Goal: Information Seeking & Learning: Learn about a topic

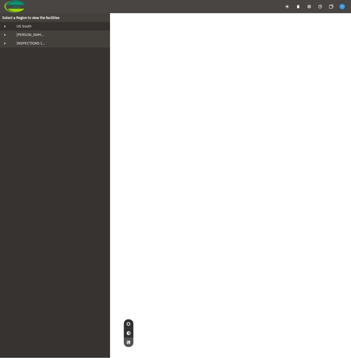
click at [56, 26] on div "US South" at bounding box center [60, 26] width 96 height 5
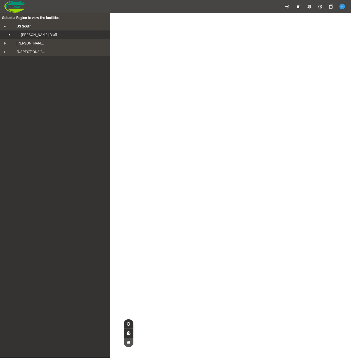
click at [54, 33] on div "[PERSON_NAME] Bluff" at bounding box center [59, 34] width 87 height 5
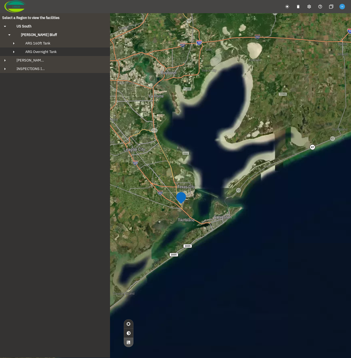
click at [53, 52] on span "ARG Overnight Tank" at bounding box center [40, 51] width 31 height 5
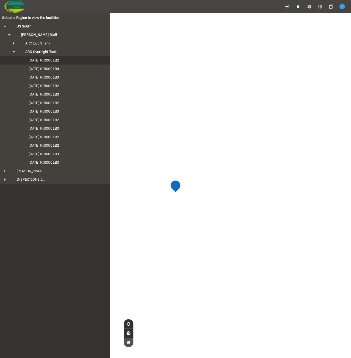
click at [54, 63] on button "[DATE] KIR0001B2" at bounding box center [55, 60] width 110 height 9
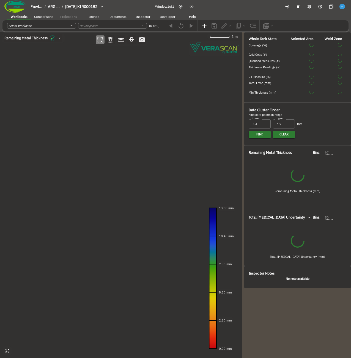
type input "535"
click at [243, 102] on div at bounding box center [243, 195] width 2 height 326
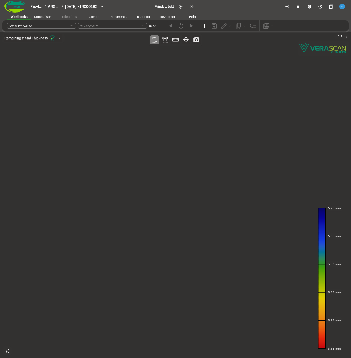
click at [159, 93] on canvas at bounding box center [175, 195] width 351 height 326
click at [187, 203] on canvas at bounding box center [175, 195] width 351 height 326
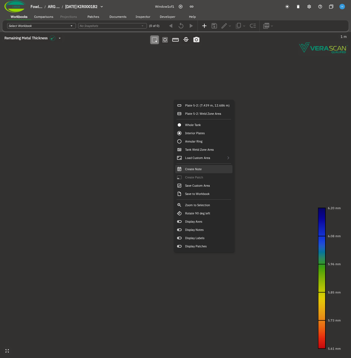
click at [207, 171] on div "Create Note" at bounding box center [203, 169] width 57 height 8
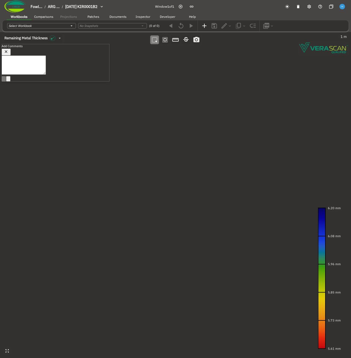
click at [46, 69] on textarea at bounding box center [24, 64] width 44 height 19
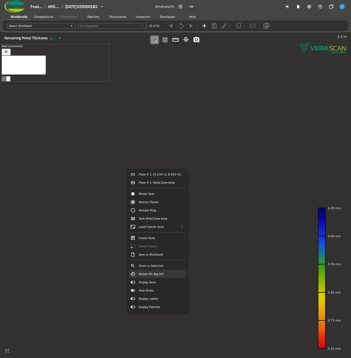
click at [170, 276] on div "Rotate 90 deg left" at bounding box center [157, 274] width 57 height 8
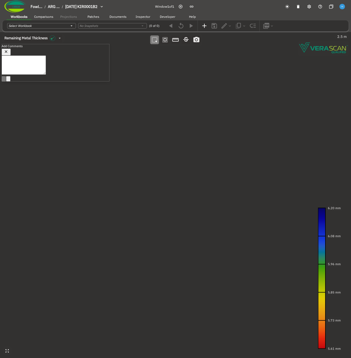
click at [71, 65] on div "x ​" at bounding box center [55, 65] width 107 height 21
type textarea "fdsa"
click at [4, 84] on icon "Post Reply (Ctrl + Enter)" at bounding box center [4, 84] width 0 height 0
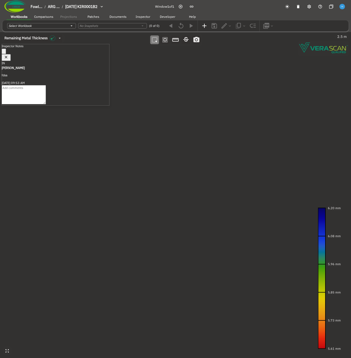
click at [9, 55] on icon "button" at bounding box center [6, 57] width 5 height 5
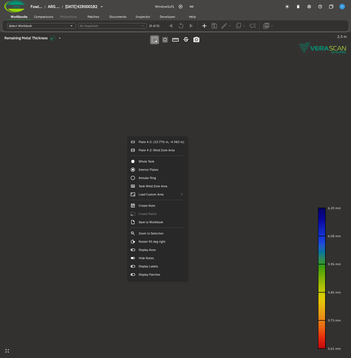
click at [218, 158] on canvas at bounding box center [175, 195] width 351 height 326
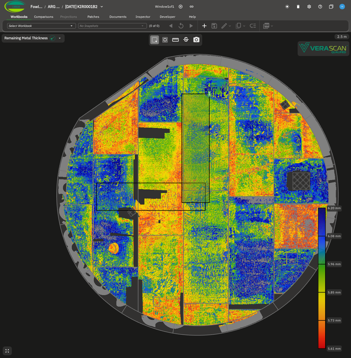
drag, startPoint x: 218, startPoint y: 158, endPoint x: 223, endPoint y: 157, distance: 4.7
click at [223, 157] on canvas at bounding box center [175, 195] width 351 height 326
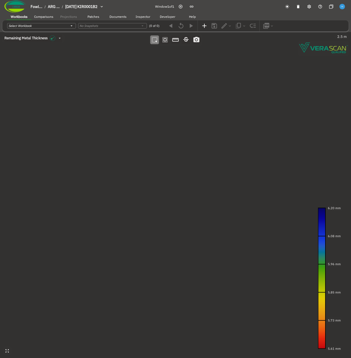
drag, startPoint x: 203, startPoint y: 107, endPoint x: 198, endPoint y: 106, distance: 5.1
click at [198, 106] on canvas at bounding box center [175, 195] width 351 height 326
drag, startPoint x: 146, startPoint y: 143, endPoint x: 139, endPoint y: 143, distance: 7.5
click at [139, 143] on canvas at bounding box center [175, 195] width 351 height 326
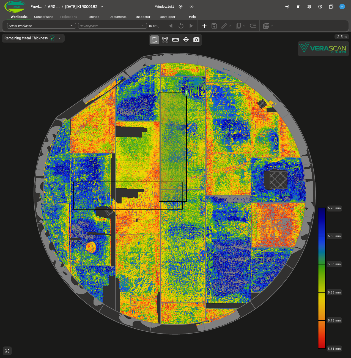
drag, startPoint x: 139, startPoint y: 143, endPoint x: 146, endPoint y: 143, distance: 6.9
click at [146, 143] on canvas at bounding box center [175, 195] width 351 height 326
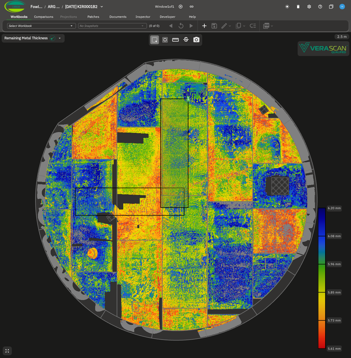
drag, startPoint x: 160, startPoint y: 146, endPoint x: 160, endPoint y: 152, distance: 6.6
click at [160, 152] on canvas at bounding box center [175, 195] width 351 height 326
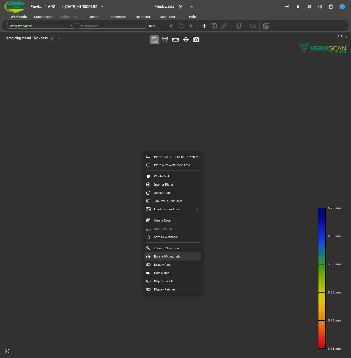
click at [186, 254] on div "Rotate 90 deg right" at bounding box center [172, 256] width 57 height 8
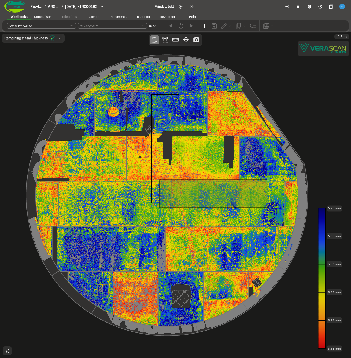
drag, startPoint x: 186, startPoint y: 254, endPoint x: 169, endPoint y: 255, distance: 17.3
click at [169, 255] on canvas at bounding box center [175, 195] width 351 height 326
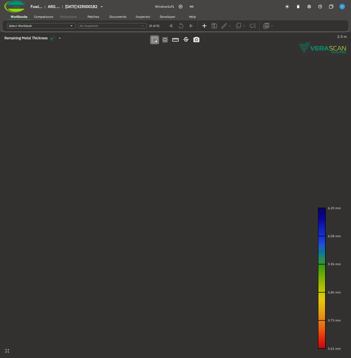
drag, startPoint x: 152, startPoint y: 231, endPoint x: 153, endPoint y: 239, distance: 7.8
click at [153, 239] on canvas at bounding box center [175, 195] width 351 height 326
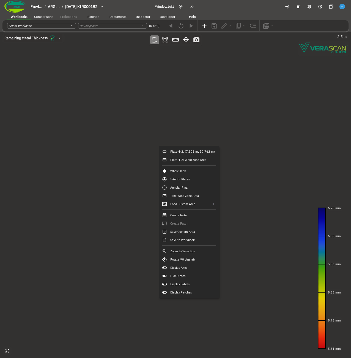
click at [55, 176] on canvas at bounding box center [175, 195] width 351 height 326
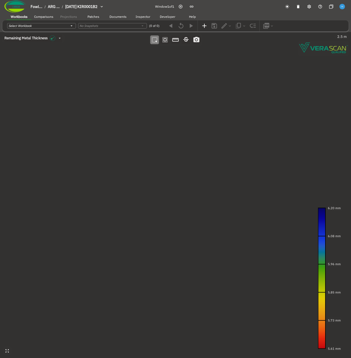
click at [262, 190] on canvas at bounding box center [175, 195] width 351 height 326
click at [4, 52] on icon "button" at bounding box center [4, 52] width 0 height 0
drag, startPoint x: 112, startPoint y: 152, endPoint x: 114, endPoint y: 143, distance: 9.5
click at [114, 143] on canvas at bounding box center [175, 195] width 351 height 326
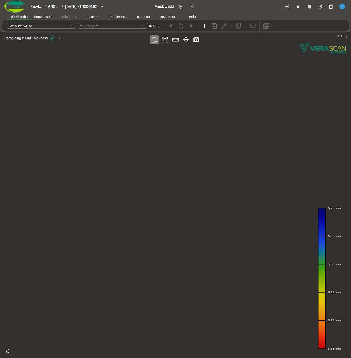
drag, startPoint x: 107, startPoint y: 157, endPoint x: 238, endPoint y: 184, distance: 134.3
click at [238, 184] on canvas at bounding box center [175, 195] width 351 height 326
drag, startPoint x: 94, startPoint y: 164, endPoint x: 121, endPoint y: 163, distance: 27.2
click at [121, 163] on canvas at bounding box center [175, 195] width 351 height 326
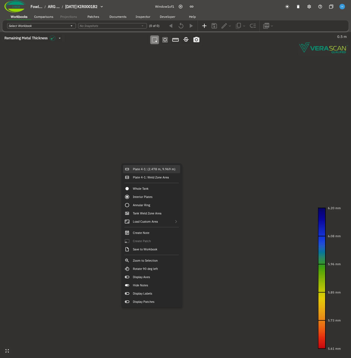
click at [141, 168] on div "Plate 4-1: (2.478 m, 9.969 m)" at bounding box center [151, 169] width 57 height 8
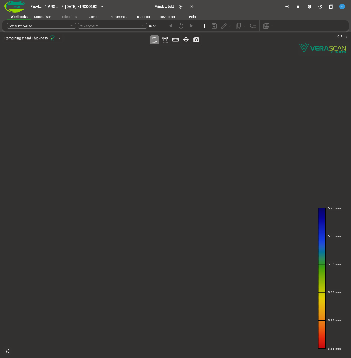
drag, startPoint x: 238, startPoint y: 174, endPoint x: 221, endPoint y: 173, distance: 17.7
click at [221, 173] on canvas at bounding box center [175, 195] width 351 height 326
drag, startPoint x: 221, startPoint y: 212, endPoint x: 196, endPoint y: 205, distance: 25.9
click at [196, 205] on canvas at bounding box center [175, 195] width 351 height 326
click at [143, 173] on canvas at bounding box center [175, 195] width 351 height 326
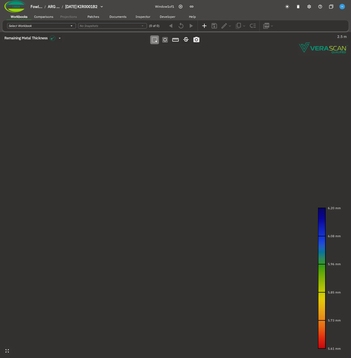
click at [183, 116] on canvas at bounding box center [175, 195] width 351 height 326
click at [131, 162] on canvas at bounding box center [175, 195] width 351 height 326
drag, startPoint x: 124, startPoint y: 141, endPoint x: 110, endPoint y: 141, distance: 13.7
click at [110, 141] on canvas at bounding box center [175, 195] width 351 height 326
click at [113, 165] on canvas at bounding box center [175, 195] width 351 height 326
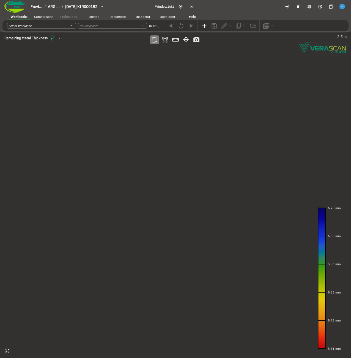
drag, startPoint x: 119, startPoint y: 168, endPoint x: 130, endPoint y: 166, distance: 10.3
click at [130, 166] on canvas at bounding box center [175, 195] width 351 height 326
click at [134, 194] on canvas at bounding box center [175, 195] width 351 height 326
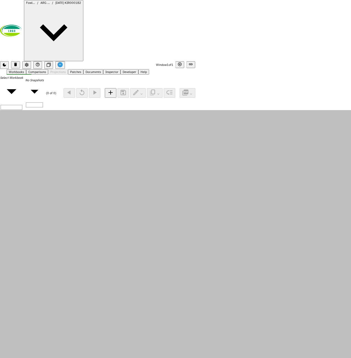
click at [145, 137] on canvas at bounding box center [175, 273] width 351 height 326
drag, startPoint x: 156, startPoint y: 138, endPoint x: 152, endPoint y: 138, distance: 3.8
click at [152, 138] on canvas at bounding box center [175, 273] width 351 height 326
click at [69, 271] on icon "button" at bounding box center [66, 273] width 5 height 5
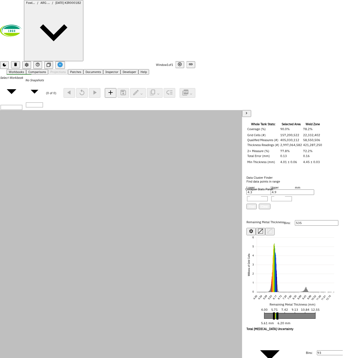
click at [244, 116] on icon "button" at bounding box center [246, 113] width 5 height 5
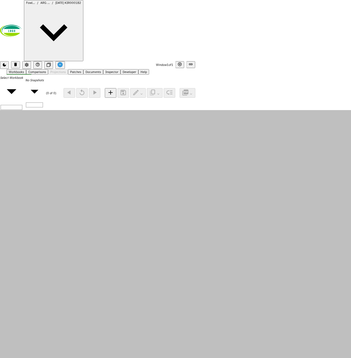
drag, startPoint x: 199, startPoint y: 177, endPoint x: 191, endPoint y: 177, distance: 8.2
click at [191, 177] on canvas at bounding box center [175, 273] width 351 height 326
click at [73, 5] on span "[DATE] KIR0001B2" at bounding box center [68, 3] width 26 height 4
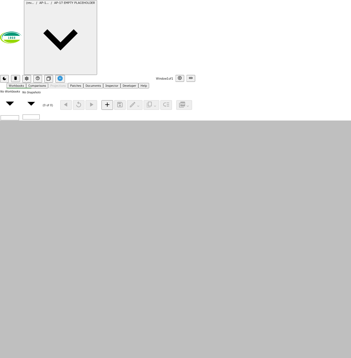
drag, startPoint x: 177, startPoint y: 90, endPoint x: 198, endPoint y: 90, distance: 21.4
drag, startPoint x: 153, startPoint y: 101, endPoint x: 158, endPoint y: 104, distance: 5.7
click at [158, 121] on canvas at bounding box center [175, 284] width 351 height 326
drag, startPoint x: 148, startPoint y: 197, endPoint x: 207, endPoint y: 197, distance: 58.8
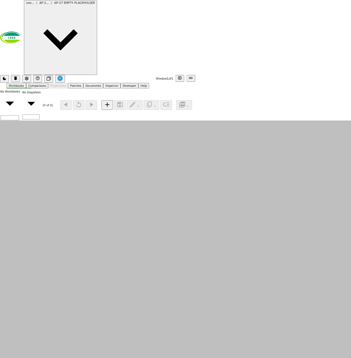
click at [62, 215] on div "Error: this dataset has no scan file!" at bounding box center [31, 217] width 62 height 4
drag, startPoint x: 165, startPoint y: 124, endPoint x: 165, endPoint y: 109, distance: 14.3
click at [165, 121] on canvas at bounding box center [175, 284] width 351 height 326
drag, startPoint x: 133, startPoint y: 152, endPoint x: 128, endPoint y: 149, distance: 6.3
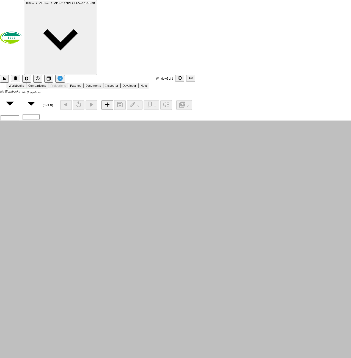
click at [128, 149] on canvas at bounding box center [175, 284] width 351 height 326
click at [49, 5] on span "AP-1..." at bounding box center [43, 3] width 9 height 4
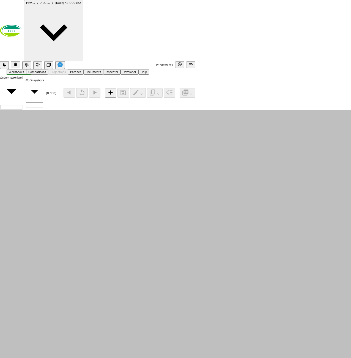
click at [181, 62] on icon "button" at bounding box center [179, 64] width 4 height 4
drag, startPoint x: 170, startPoint y: 191, endPoint x: 164, endPoint y: 191, distance: 6.3
click at [164, 191] on canvas at bounding box center [175, 273] width 351 height 326
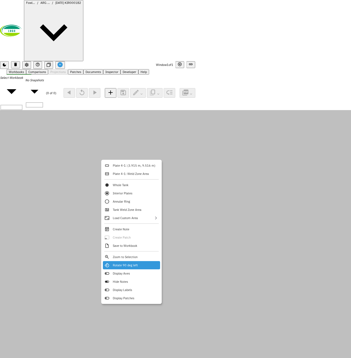
click at [139, 265] on div "Rotate 90 deg left" at bounding box center [131, 265] width 57 height 8
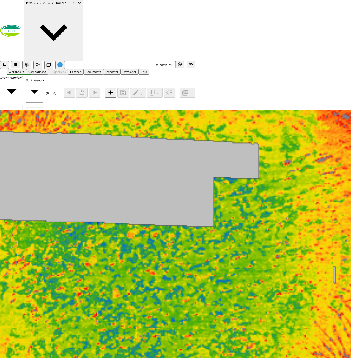
drag, startPoint x: 93, startPoint y: 127, endPoint x: 183, endPoint y: 263, distance: 163.5
click at [183, 263] on canvas at bounding box center [175, 273] width 351 height 326
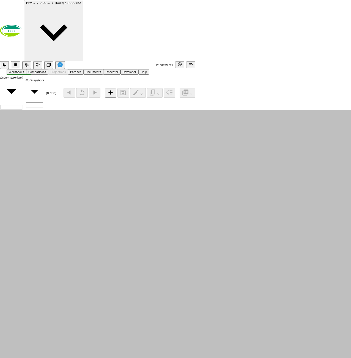
drag, startPoint x: 191, startPoint y: 267, endPoint x: 139, endPoint y: 172, distance: 108.7
click at [139, 172] on canvas at bounding box center [175, 273] width 351 height 326
drag, startPoint x: 87, startPoint y: 172, endPoint x: 140, endPoint y: 180, distance: 53.7
click at [140, 180] on canvas at bounding box center [175, 273] width 351 height 326
drag, startPoint x: 73, startPoint y: 168, endPoint x: 87, endPoint y: 131, distance: 39.7
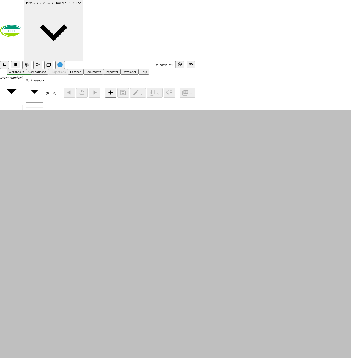
click at [87, 131] on canvas at bounding box center [175, 273] width 351 height 326
click at [86, 110] on canvas at bounding box center [175, 273] width 351 height 326
click at [214, 161] on canvas at bounding box center [175, 273] width 351 height 326
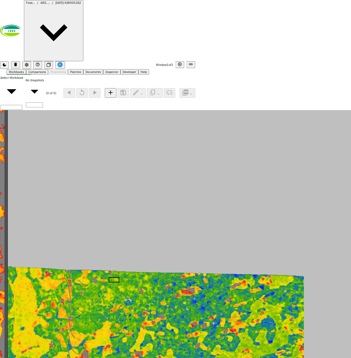
drag, startPoint x: 165, startPoint y: 215, endPoint x: 113, endPoint y: 203, distance: 53.9
click at [113, 203] on canvas at bounding box center [175, 273] width 351 height 326
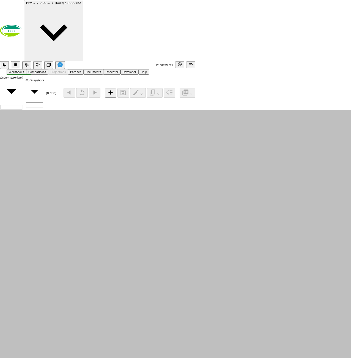
drag, startPoint x: 151, startPoint y: 207, endPoint x: 121, endPoint y: 188, distance: 35.7
click at [121, 188] on canvas at bounding box center [175, 273] width 351 height 326
drag, startPoint x: 90, startPoint y: 179, endPoint x: 205, endPoint y: 201, distance: 117.3
click at [205, 201] on canvas at bounding box center [175, 273] width 351 height 326
click at [85, 131] on canvas at bounding box center [175, 273] width 351 height 326
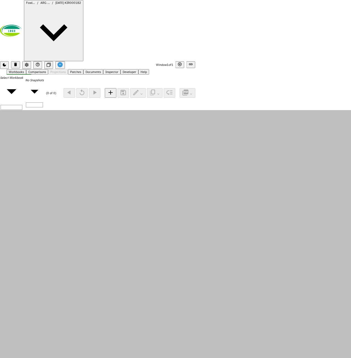
click at [85, 131] on canvas at bounding box center [175, 273] width 351 height 326
drag, startPoint x: 107, startPoint y: 150, endPoint x: 111, endPoint y: 150, distance: 4.4
click at [111, 150] on canvas at bounding box center [175, 273] width 351 height 326
click at [88, 132] on canvas at bounding box center [175, 273] width 351 height 326
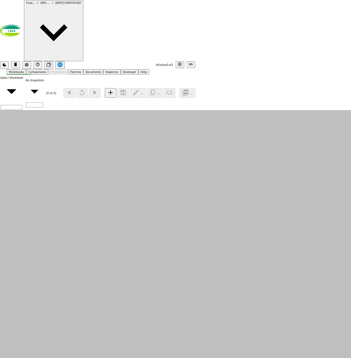
click at [109, 153] on canvas at bounding box center [175, 273] width 351 height 326
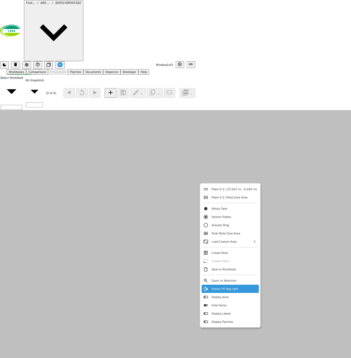
click at [243, 289] on div "Rotate 90 deg right" at bounding box center [229, 289] width 57 height 8
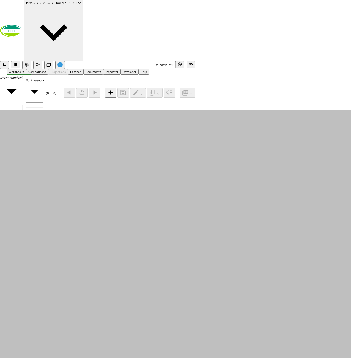
drag, startPoint x: 144, startPoint y: 163, endPoint x: 148, endPoint y: 171, distance: 8.1
click at [148, 171] on canvas at bounding box center [175, 273] width 351 height 326
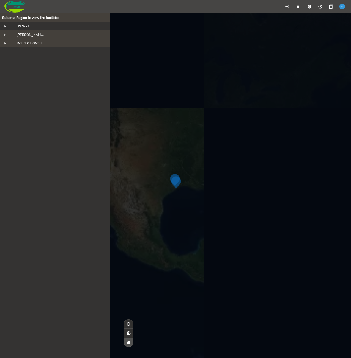
click at [79, 27] on div "US South" at bounding box center [60, 26] width 96 height 5
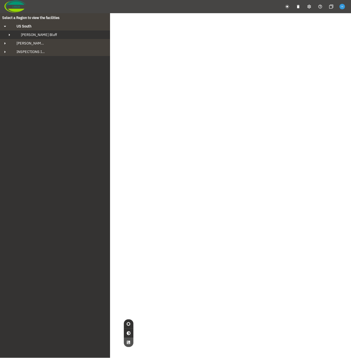
click at [60, 34] on div "[PERSON_NAME] Bluff" at bounding box center [59, 34] width 87 height 5
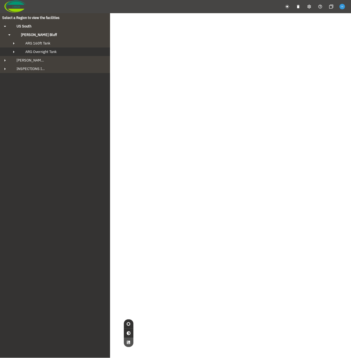
click at [51, 55] on button "ARG Overnight Tank" at bounding box center [55, 52] width 110 height 9
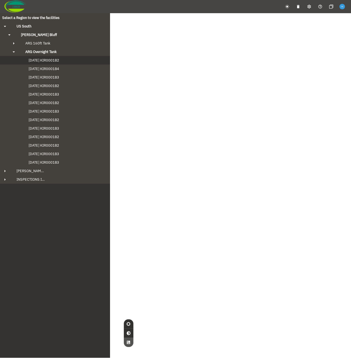
click at [54, 58] on span "[DATE] KIR0001B2" at bounding box center [38, 60] width 41 height 5
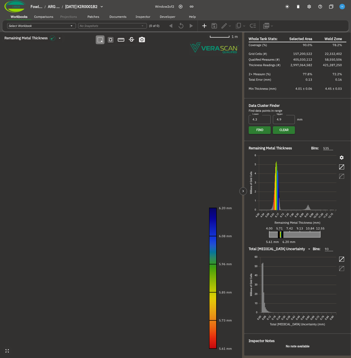
click at [242, 105] on div at bounding box center [243, 195] width 2 height 326
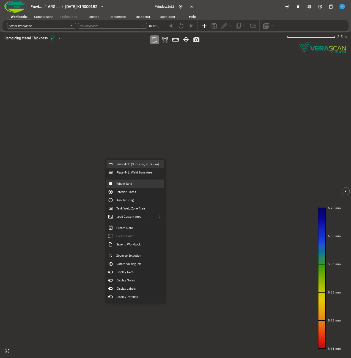
click at [125, 162] on div "Plate 4-1: (3.782 m, 9.575 m)" at bounding box center [134, 164] width 57 height 8
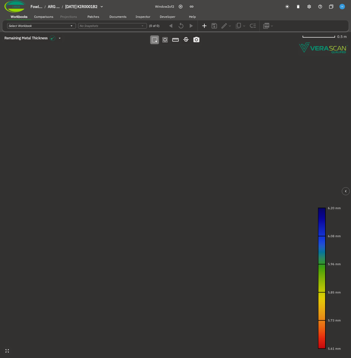
click at [137, 139] on canvas at bounding box center [175, 195] width 351 height 326
click at [126, 90] on canvas at bounding box center [175, 195] width 351 height 326
click at [202, 152] on canvas at bounding box center [175, 195] width 351 height 326
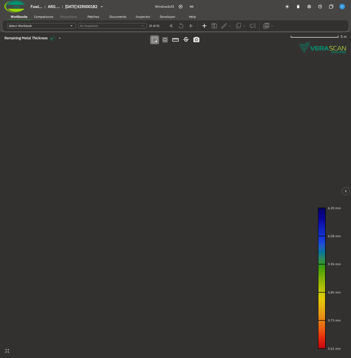
drag, startPoint x: 186, startPoint y: 212, endPoint x: 111, endPoint y: 150, distance: 97.4
click at [111, 150] on canvas at bounding box center [175, 195] width 351 height 326
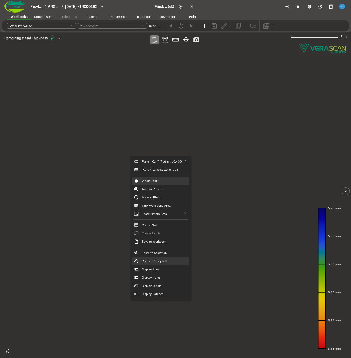
click at [169, 261] on div "Rotate 90 deg left" at bounding box center [160, 261] width 57 height 8
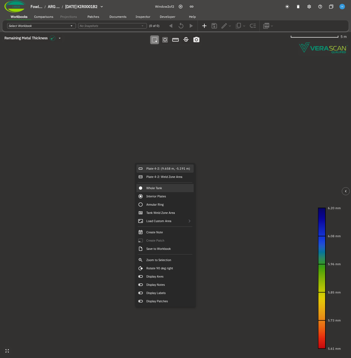
click at [147, 166] on div "Plate 4-2: (9.658 m, -5.191 m)" at bounding box center [164, 169] width 57 height 8
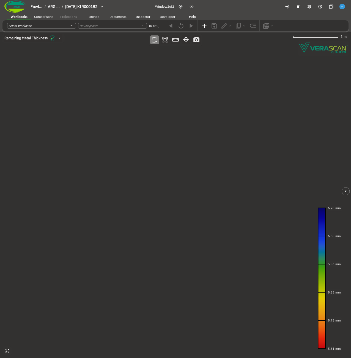
click at [140, 121] on canvas at bounding box center [175, 195] width 351 height 326
click at [175, 174] on canvas at bounding box center [175, 195] width 351 height 326
click at [64, 91] on canvas at bounding box center [175, 195] width 351 height 326
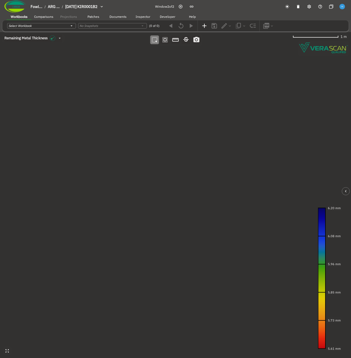
click at [64, 91] on canvas at bounding box center [175, 195] width 351 height 326
click at [102, 187] on canvas at bounding box center [175, 195] width 351 height 326
drag, startPoint x: 205, startPoint y: 205, endPoint x: 161, endPoint y: 187, distance: 47.4
click at [161, 187] on canvas at bounding box center [175, 195] width 351 height 326
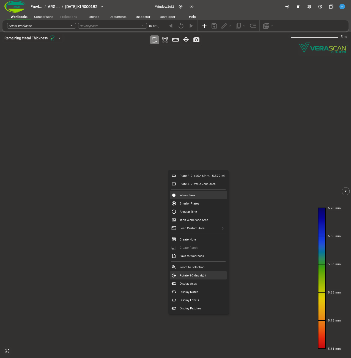
click at [209, 278] on div "Rotate 90 deg right" at bounding box center [197, 275] width 57 height 8
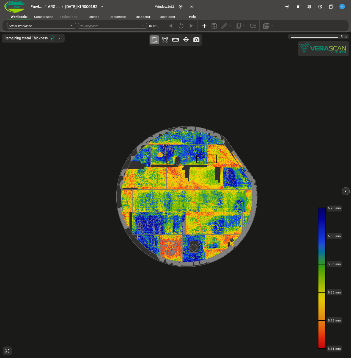
drag, startPoint x: 182, startPoint y: 233, endPoint x: 171, endPoint y: 231, distance: 11.1
click at [171, 231] on canvas at bounding box center [175, 195] width 351 height 326
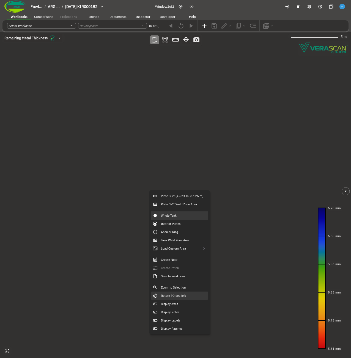
click at [193, 297] on div "Rotate 90 deg left" at bounding box center [179, 296] width 57 height 8
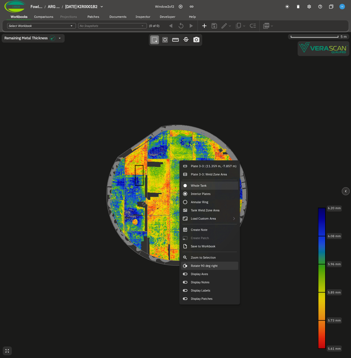
click at [225, 264] on div "Rotate 90 deg right" at bounding box center [209, 266] width 57 height 8
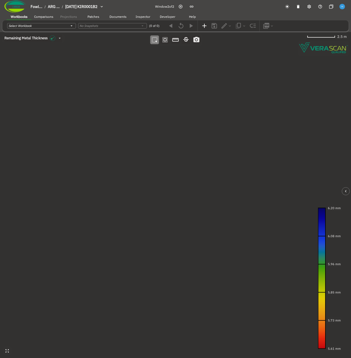
drag, startPoint x: 204, startPoint y: 207, endPoint x: 196, endPoint y: 206, distance: 8.1
click at [196, 206] on canvas at bounding box center [175, 195] width 351 height 326
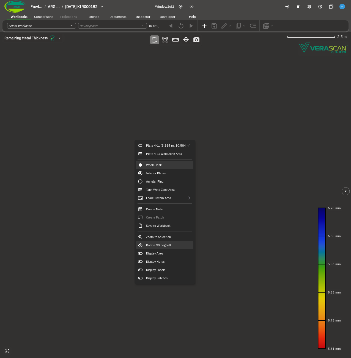
click at [169, 244] on div "Rotate 90 deg left" at bounding box center [164, 245] width 57 height 8
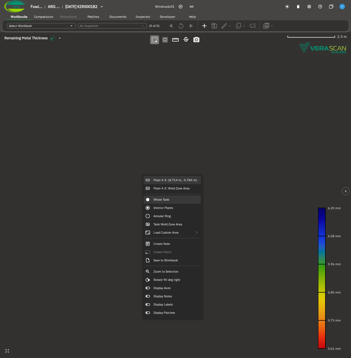
click at [153, 177] on div "Plate 4-2: (8.714 m, -5.784 m)" at bounding box center [171, 180] width 57 height 8
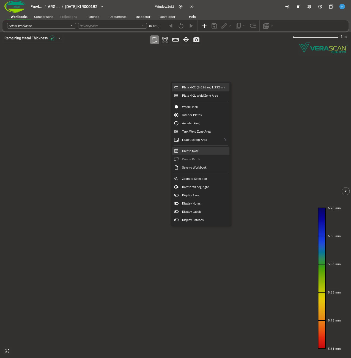
click at [194, 155] on div "Create Note" at bounding box center [200, 151] width 57 height 8
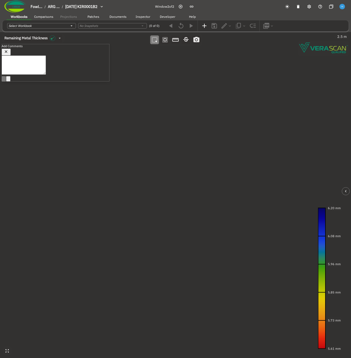
click at [9, 52] on icon "button" at bounding box center [6, 51] width 5 height 5
drag, startPoint x: 185, startPoint y: 158, endPoint x: 175, endPoint y: 157, distance: 9.9
click at [175, 157] on canvas at bounding box center [175, 195] width 351 height 326
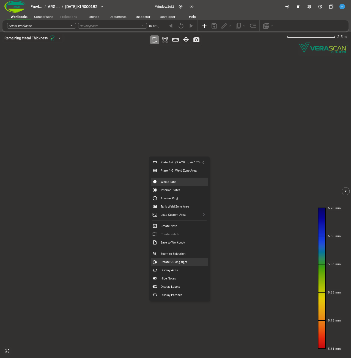
click at [190, 262] on div "Rotate 90 deg right" at bounding box center [179, 262] width 57 height 8
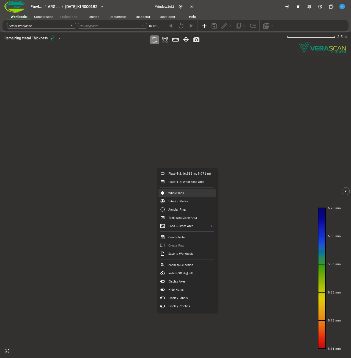
click at [116, 210] on canvas at bounding box center [175, 195] width 351 height 326
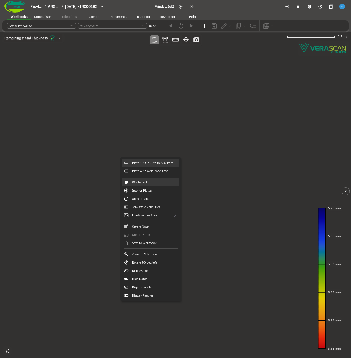
click at [132, 163] on div "Plate 4-1: (4.627 m, 9.649 m)" at bounding box center [150, 163] width 57 height 8
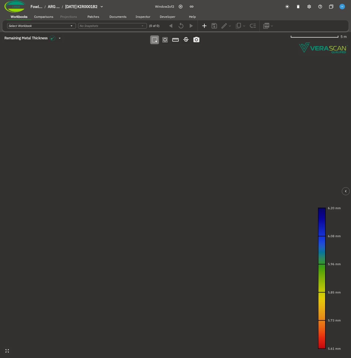
drag, startPoint x: 227, startPoint y: 309, endPoint x: 139, endPoint y: 129, distance: 200.6
click at [139, 129] on canvas at bounding box center [175, 195] width 351 height 326
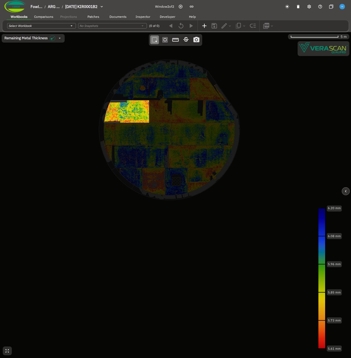
drag, startPoint x: 169, startPoint y: 117, endPoint x: 171, endPoint y: 132, distance: 14.6
click at [171, 132] on canvas at bounding box center [175, 195] width 351 height 326
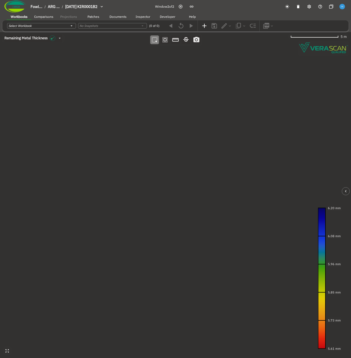
drag, startPoint x: 171, startPoint y: 122, endPoint x: 161, endPoint y: 139, distance: 19.2
click at [161, 139] on canvas at bounding box center [175, 195] width 351 height 326
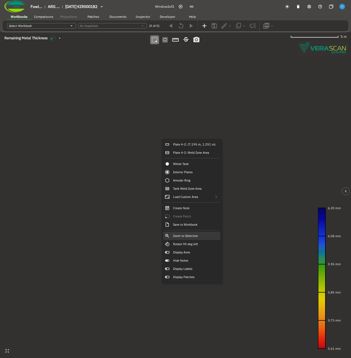
click at [204, 234] on div "Zoom to Selection" at bounding box center [191, 236] width 57 height 8
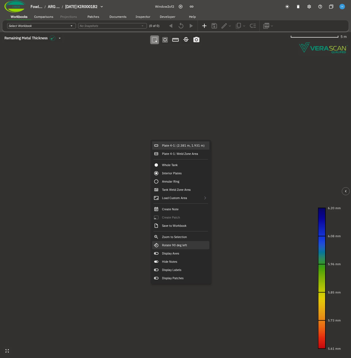
click at [192, 243] on div "Rotate 90 deg left" at bounding box center [180, 245] width 57 height 8
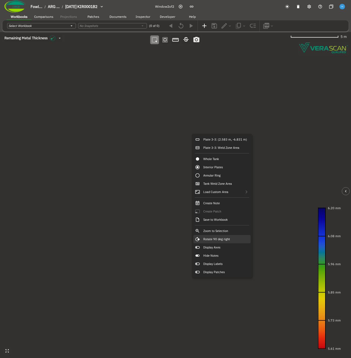
drag, startPoint x: 237, startPoint y: 242, endPoint x: 123, endPoint y: 202, distance: 120.1
click at [123, 32] on div "Plate 3-3: (2.583 m, -6.831 m) Plate 3-3: Weld Zone Area Whole Tank Interior Pl…" at bounding box center [175, 32] width 351 height 0
click at [123, 202] on canvas at bounding box center [175, 195] width 351 height 326
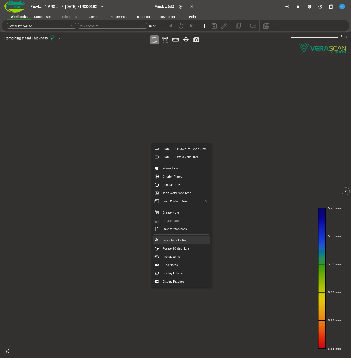
click at [195, 242] on div "Zoom to Selection" at bounding box center [180, 240] width 57 height 8
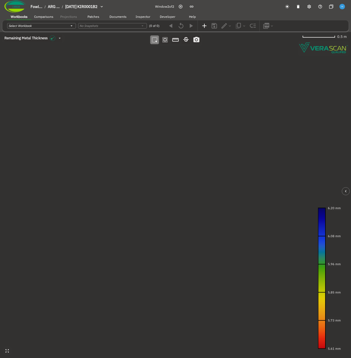
drag, startPoint x: 126, startPoint y: 134, endPoint x: 110, endPoint y: 139, distance: 16.8
click at [110, 139] on canvas at bounding box center [175, 195] width 351 height 326
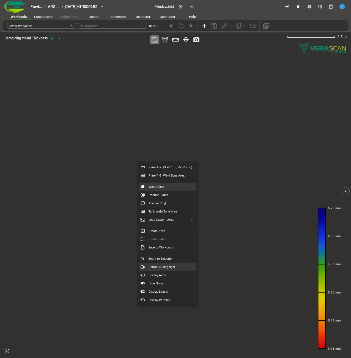
click at [171, 270] on div "Rotate 90 deg right" at bounding box center [166, 267] width 57 height 8
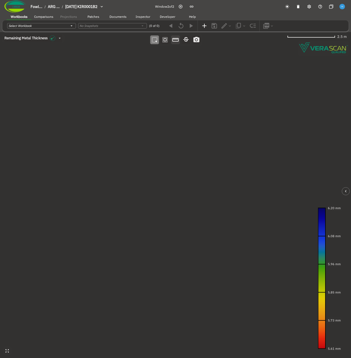
click at [177, 41] on icon "button" at bounding box center [175, 39] width 7 height 7
click at [66, 208] on canvas at bounding box center [175, 195] width 351 height 326
click at [275, 168] on canvas at bounding box center [175, 195] width 351 height 326
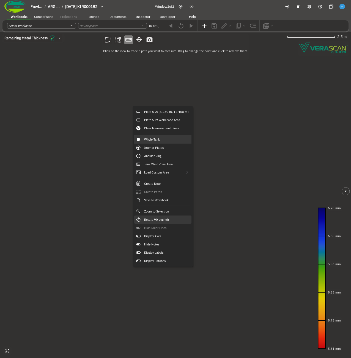
click at [173, 221] on div "Rotate 90 deg left" at bounding box center [162, 220] width 57 height 8
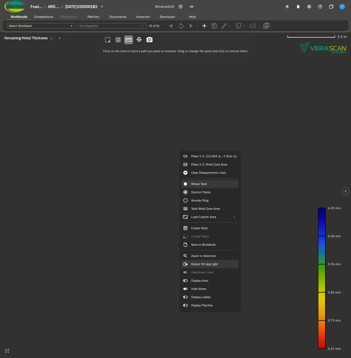
click at [225, 265] on div "Rotate 90 deg right" at bounding box center [209, 264] width 57 height 8
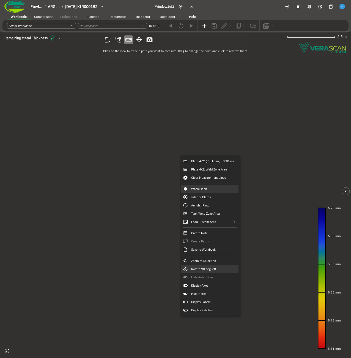
click at [222, 270] on div "Rotate 90 deg left" at bounding box center [209, 269] width 57 height 8
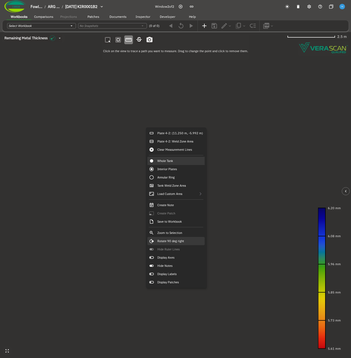
click at [196, 240] on div "Rotate 90 deg right" at bounding box center [175, 241] width 57 height 8
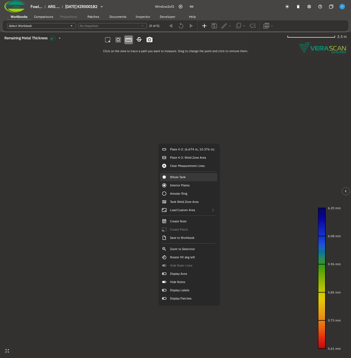
click at [103, 148] on canvas at bounding box center [175, 195] width 351 height 326
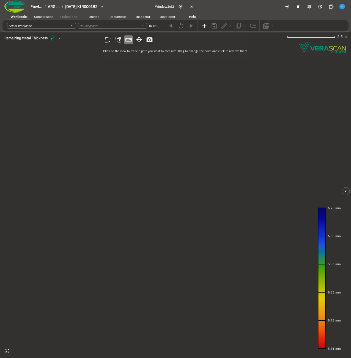
click at [71, 213] on canvas at bounding box center [175, 195] width 351 height 326
click at [275, 175] on canvas at bounding box center [175, 195] width 351 height 326
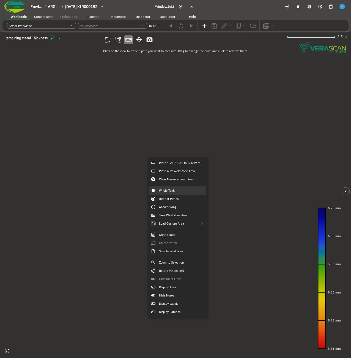
click at [94, 159] on canvas at bounding box center [175, 195] width 351 height 326
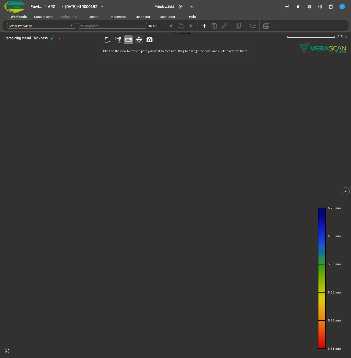
click at [142, 39] on icon "button" at bounding box center [138, 39] width 5 height 4
click at [167, 323] on canvas at bounding box center [175, 195] width 351 height 326
click at [212, 271] on canvas at bounding box center [175, 195] width 351 height 326
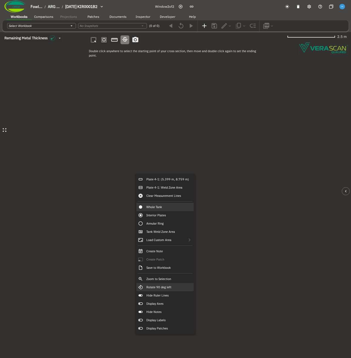
click at [178, 287] on div "Rotate 90 deg left" at bounding box center [164, 287] width 57 height 8
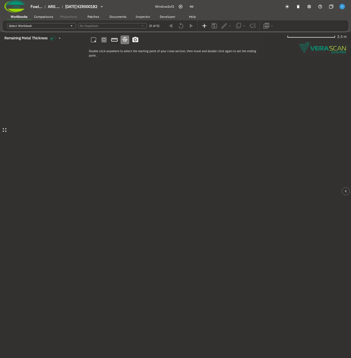
drag, startPoint x: 213, startPoint y: 243, endPoint x: 191, endPoint y: 181, distance: 66.2
click at [191, 181] on canvas at bounding box center [175, 195] width 351 height 326
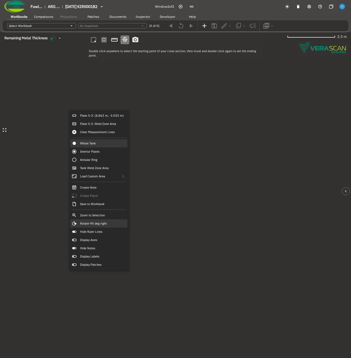
click at [108, 224] on div "Rotate 90 deg right" at bounding box center [98, 223] width 57 height 8
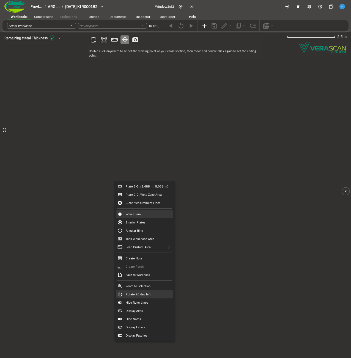
click at [156, 297] on div "Rotate 90 deg left" at bounding box center [144, 294] width 57 height 8
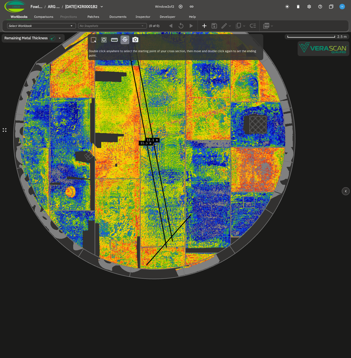
drag, startPoint x: 183, startPoint y: 222, endPoint x: 173, endPoint y: 210, distance: 15.8
click at [173, 211] on canvas at bounding box center [175, 195] width 351 height 326
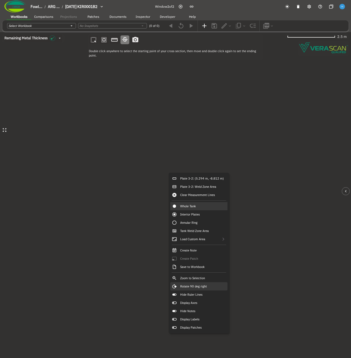
click at [211, 289] on div "Rotate 90 deg right" at bounding box center [198, 286] width 57 height 8
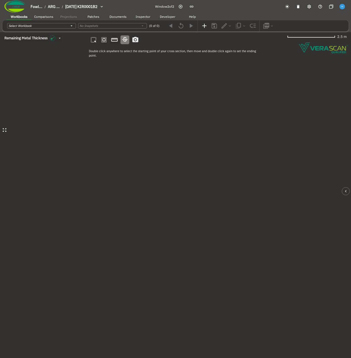
drag, startPoint x: 174, startPoint y: 181, endPoint x: 167, endPoint y: 174, distance: 10.3
click at [167, 174] on canvas at bounding box center [175, 195] width 351 height 326
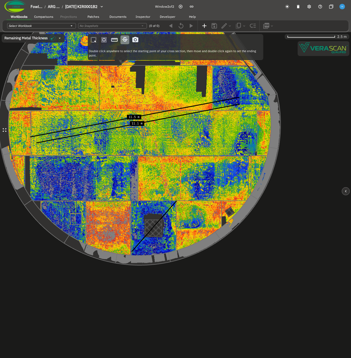
drag, startPoint x: 167, startPoint y: 174, endPoint x: 169, endPoint y: 177, distance: 3.9
click at [169, 177] on canvas at bounding box center [175, 195] width 351 height 326
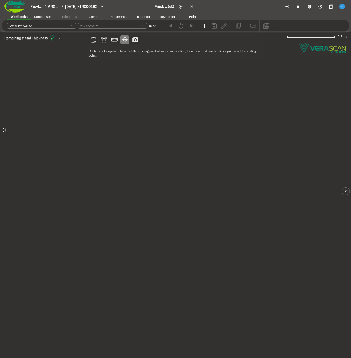
drag, startPoint x: 169, startPoint y: 177, endPoint x: 173, endPoint y: 181, distance: 5.3
click at [173, 181] on canvas at bounding box center [175, 195] width 351 height 326
drag, startPoint x: 173, startPoint y: 181, endPoint x: 180, endPoint y: 187, distance: 9.5
click at [180, 187] on canvas at bounding box center [175, 195] width 351 height 326
click at [96, 42] on icon "button" at bounding box center [93, 39] width 5 height 5
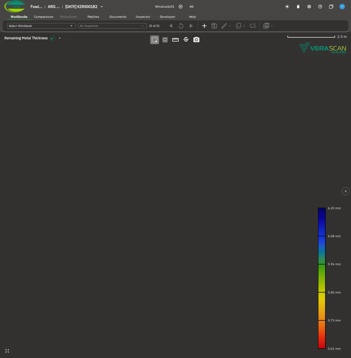
click at [138, 209] on canvas at bounding box center [175, 195] width 351 height 326
click at [208, 247] on canvas at bounding box center [175, 195] width 351 height 326
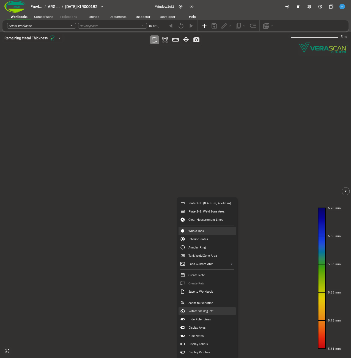
click at [213, 314] on div "Rotate 90 deg left" at bounding box center [206, 311] width 57 height 8
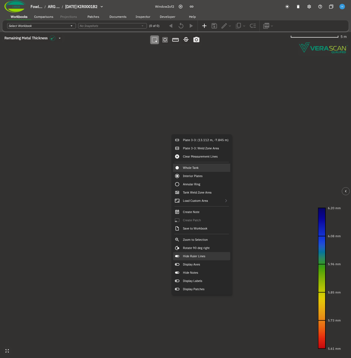
click at [216, 260] on div "Hide Ruler Lines" at bounding box center [201, 256] width 57 height 8
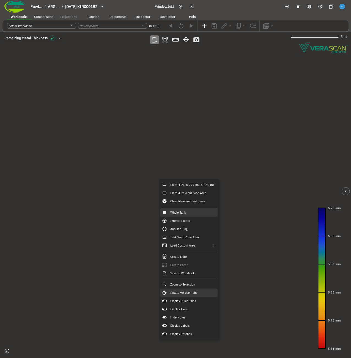
click at [205, 293] on div "Rotate 90 deg right" at bounding box center [188, 293] width 57 height 8
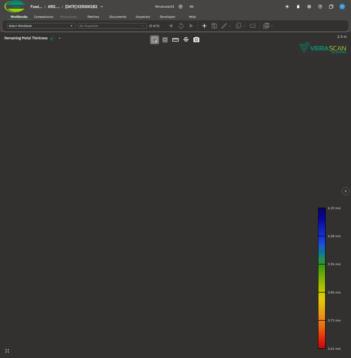
click at [85, 7] on span "[DATE] KIR0001B2" at bounding box center [81, 6] width 32 height 5
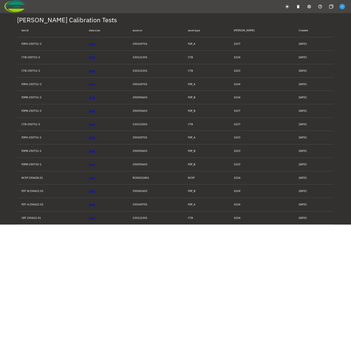
drag, startPoint x: 314, startPoint y: 220, endPoint x: 15, endPoint y: 70, distance: 335.3
click at [16, 68] on div "[PERSON_NAME] Calibration Tests test id data scan asset sn asset type [PERSON_N…" at bounding box center [175, 119] width 330 height 212
click at [15, 70] on div "[PERSON_NAME] Calibration Tests test id data scan asset sn asset type [PERSON_N…" at bounding box center [175, 119] width 330 height 212
drag, startPoint x: 308, startPoint y: 87, endPoint x: 15, endPoint y: 55, distance: 294.9
click at [15, 55] on div "[PERSON_NAME] Calibration Tests test id data scan asset sn asset type [PERSON_N…" at bounding box center [175, 119] width 330 height 212
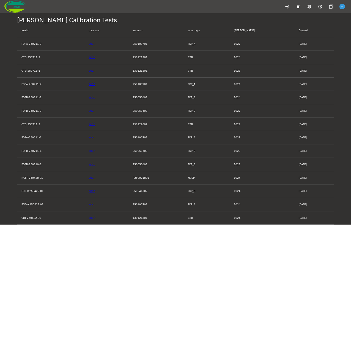
click at [15, 55] on div "ISAAC Calibration Tests test id data scan asset sn asset type ISAAC Created FDP…" at bounding box center [175, 119] width 330 height 212
drag, startPoint x: 15, startPoint y: 55, endPoint x: 286, endPoint y: 227, distance: 321.0
click at [286, 227] on html "ISAAC Calibration Tests test id data scan asset sn asset type ISAAC Created FDP…" at bounding box center [175, 122] width 351 height 244
click at [277, 234] on html "ISAAC Calibration Tests test id data scan asset sn asset type ISAAC Created FDP…" at bounding box center [175, 122] width 351 height 244
click at [289, 7] on button "button" at bounding box center [286, 6] width 9 height 9
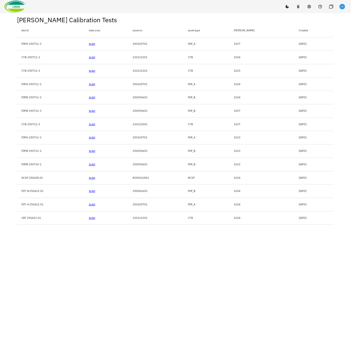
click at [95, 57] on link "scan" at bounding box center [92, 57] width 6 height 4
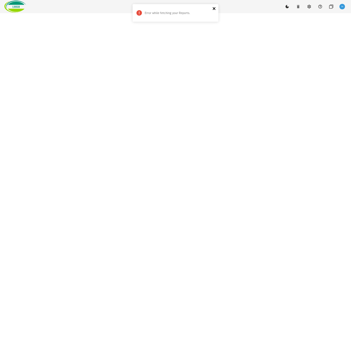
click at [215, 8] on icon "close" at bounding box center [214, 8] width 4 height 4
click at [155, 32] on html "Window 2 of 2" at bounding box center [175, 16] width 351 height 32
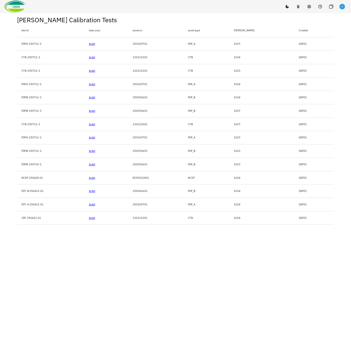
click at [94, 44] on link "scan" at bounding box center [92, 44] width 6 height 4
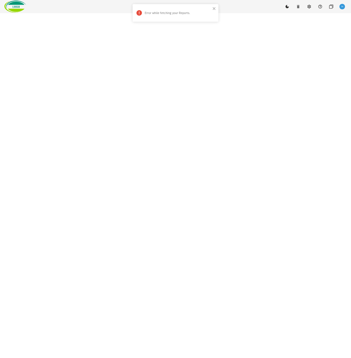
click at [149, 32] on html "Error while fetching your Reports. Window 2 of 2" at bounding box center [175, 16] width 351 height 32
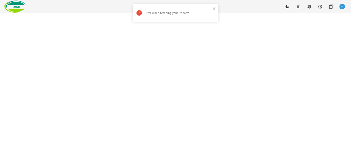
click at [211, 11] on div "Error while fetching your Reports." at bounding box center [173, 13] width 77 height 9
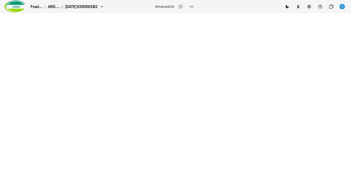
click at [135, 25] on html "Fowl... / ARG ... / [DATE] KIR0001B2 Window 2 of 2" at bounding box center [175, 16] width 351 height 32
